Goal: Find specific page/section: Find specific page/section

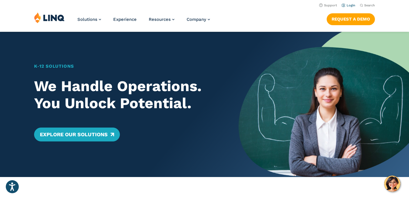
click at [349, 7] on link "Login" at bounding box center [349, 5] width 14 height 4
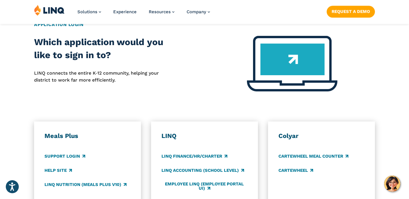
scroll to position [252, 0]
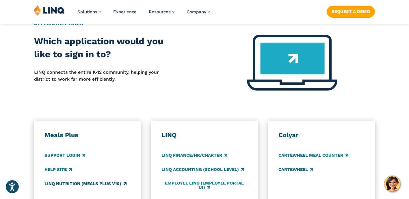
click at [64, 180] on link "LINQ Nutrition (Meals Plus v10)" at bounding box center [85, 183] width 82 height 6
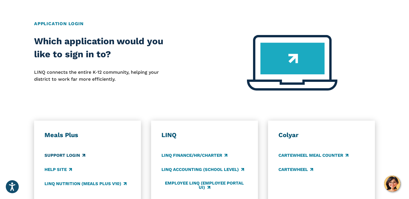
click at [76, 152] on link "Support Login" at bounding box center [64, 155] width 41 height 6
